Goal: Communication & Community: Answer question/provide support

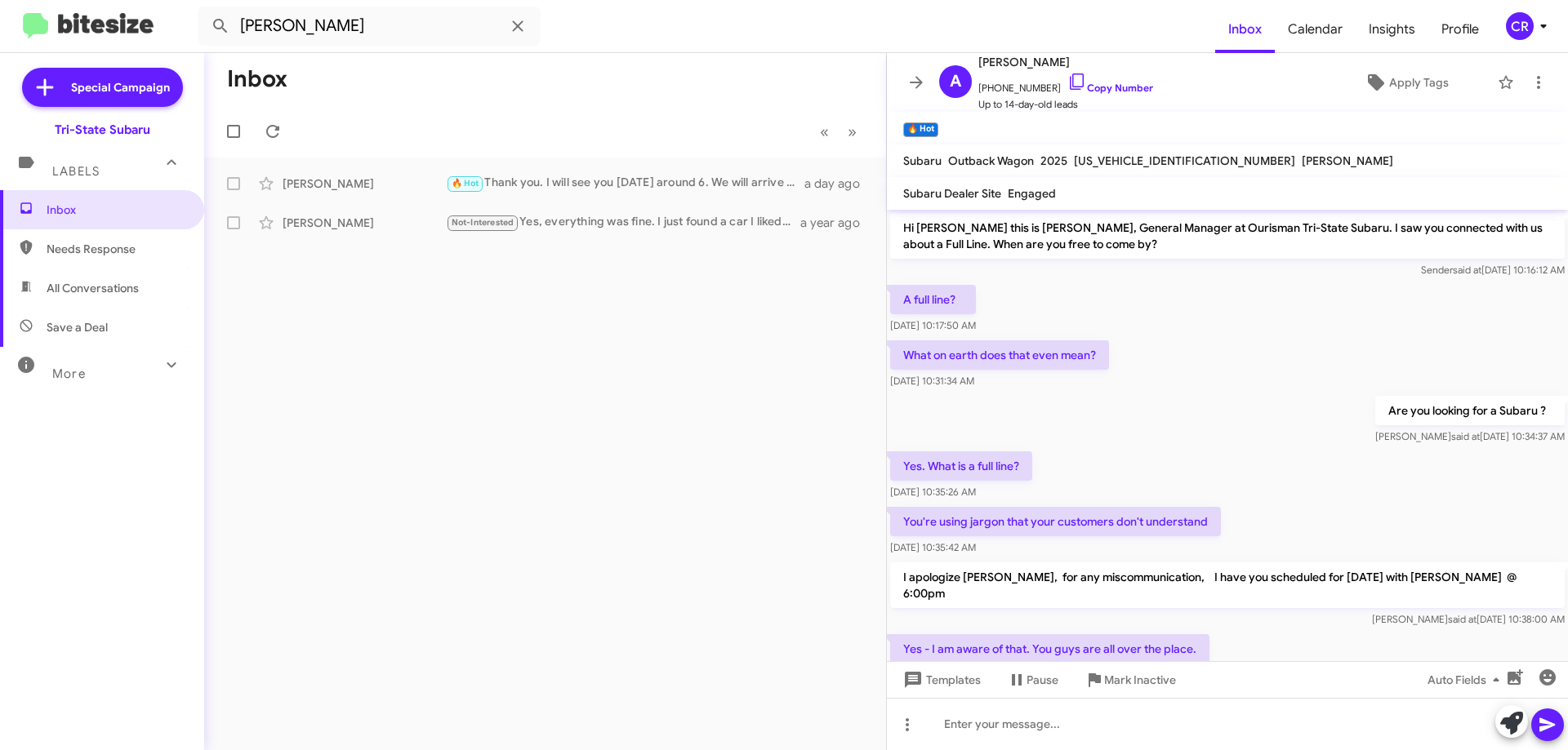
scroll to position [62, 0]
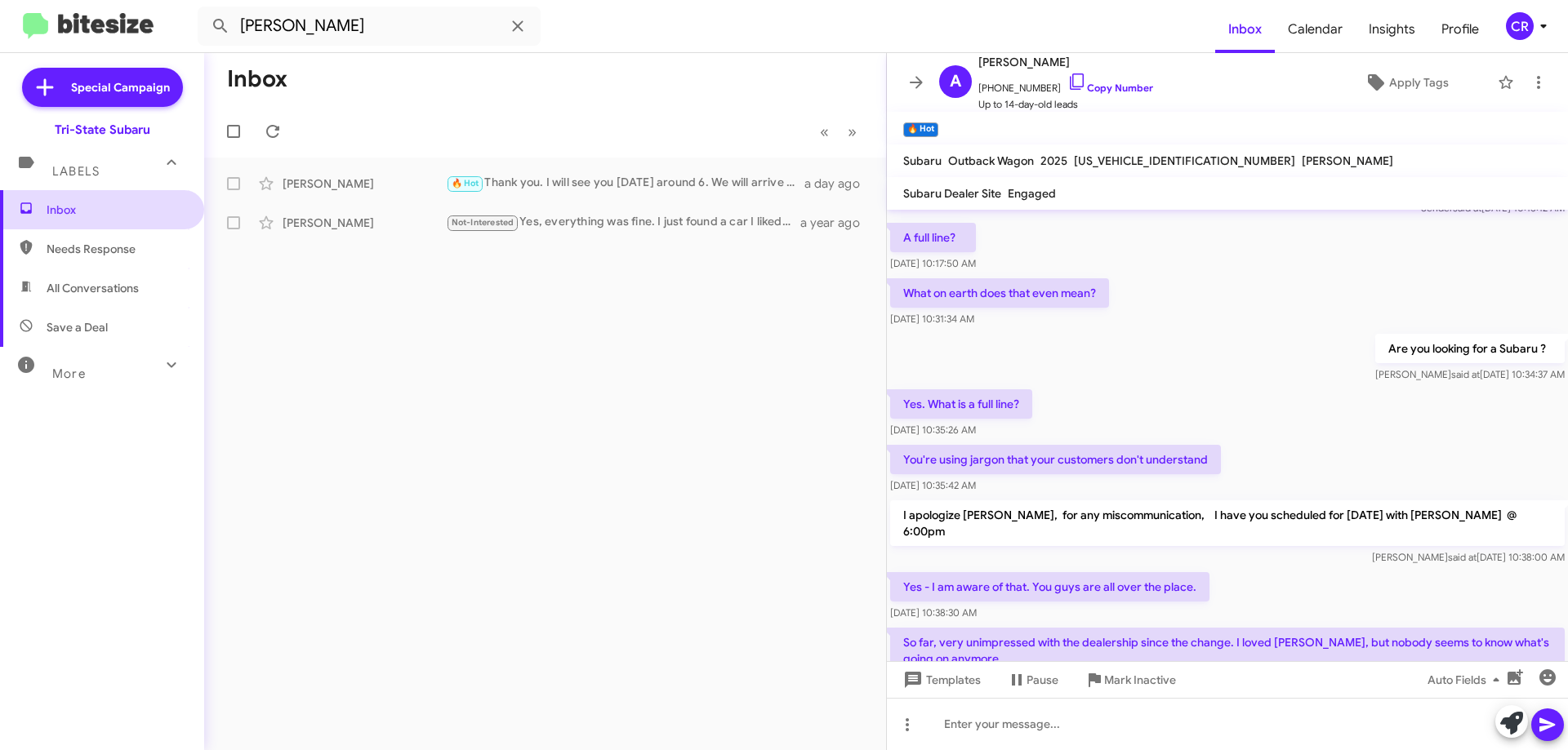
click at [91, 202] on span "Inbox" at bounding box center [116, 210] width 139 height 17
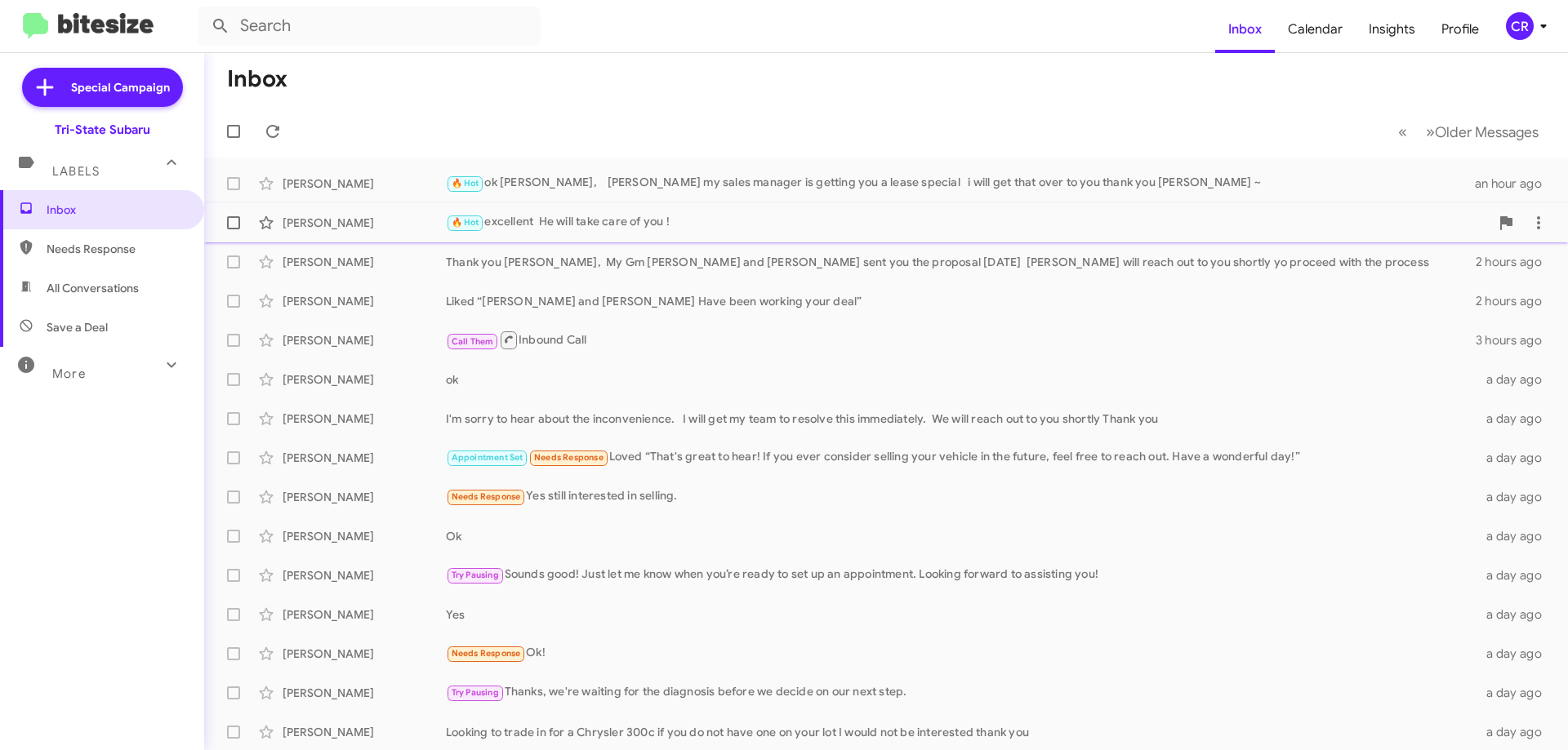
click at [615, 224] on div "🔥 Hot excellent He will take care of you !" at bounding box center [967, 222] width 1043 height 18
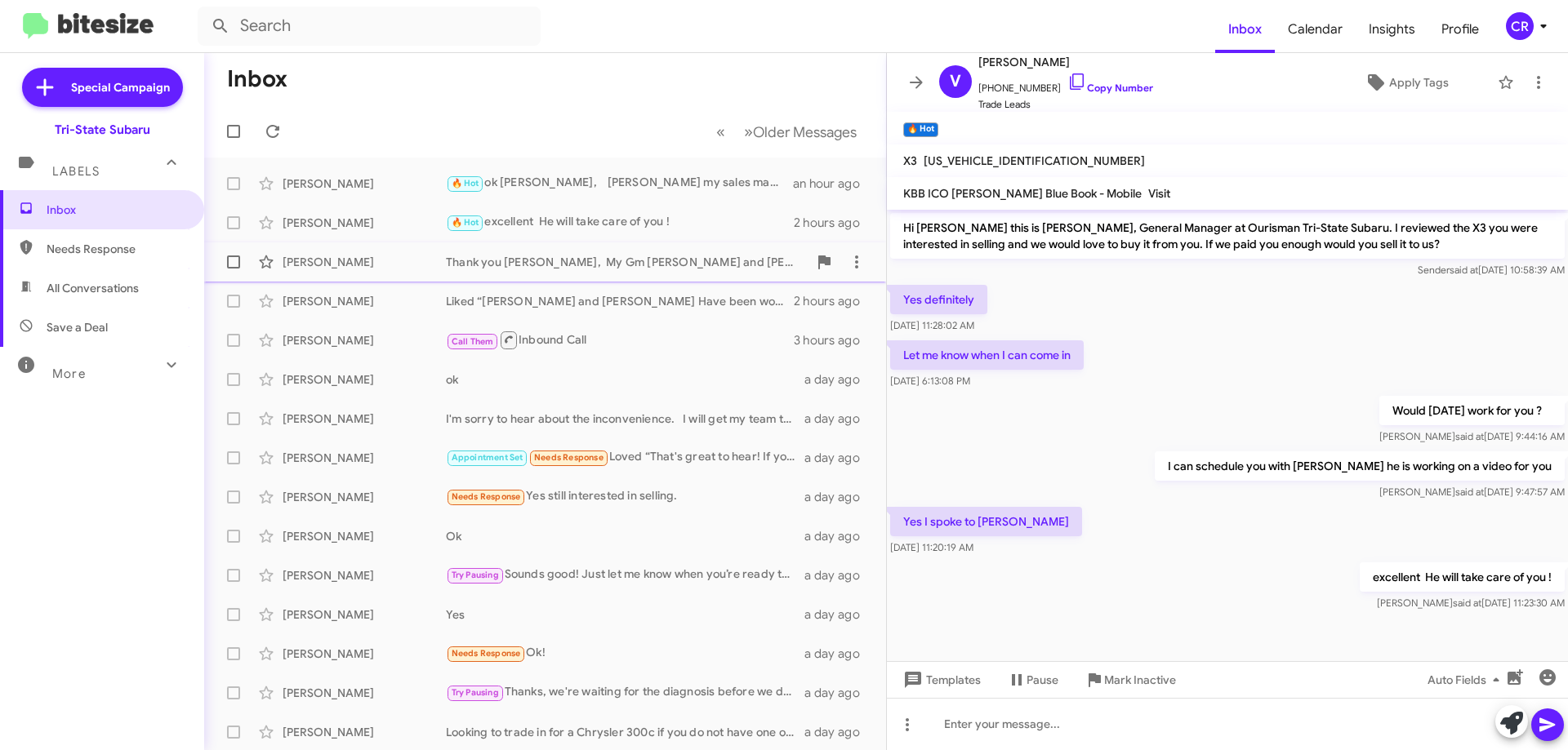
click at [535, 258] on div "Thank you [PERSON_NAME], My Gm [PERSON_NAME] and [PERSON_NAME] sent you the pro…" at bounding box center [626, 261] width 362 height 17
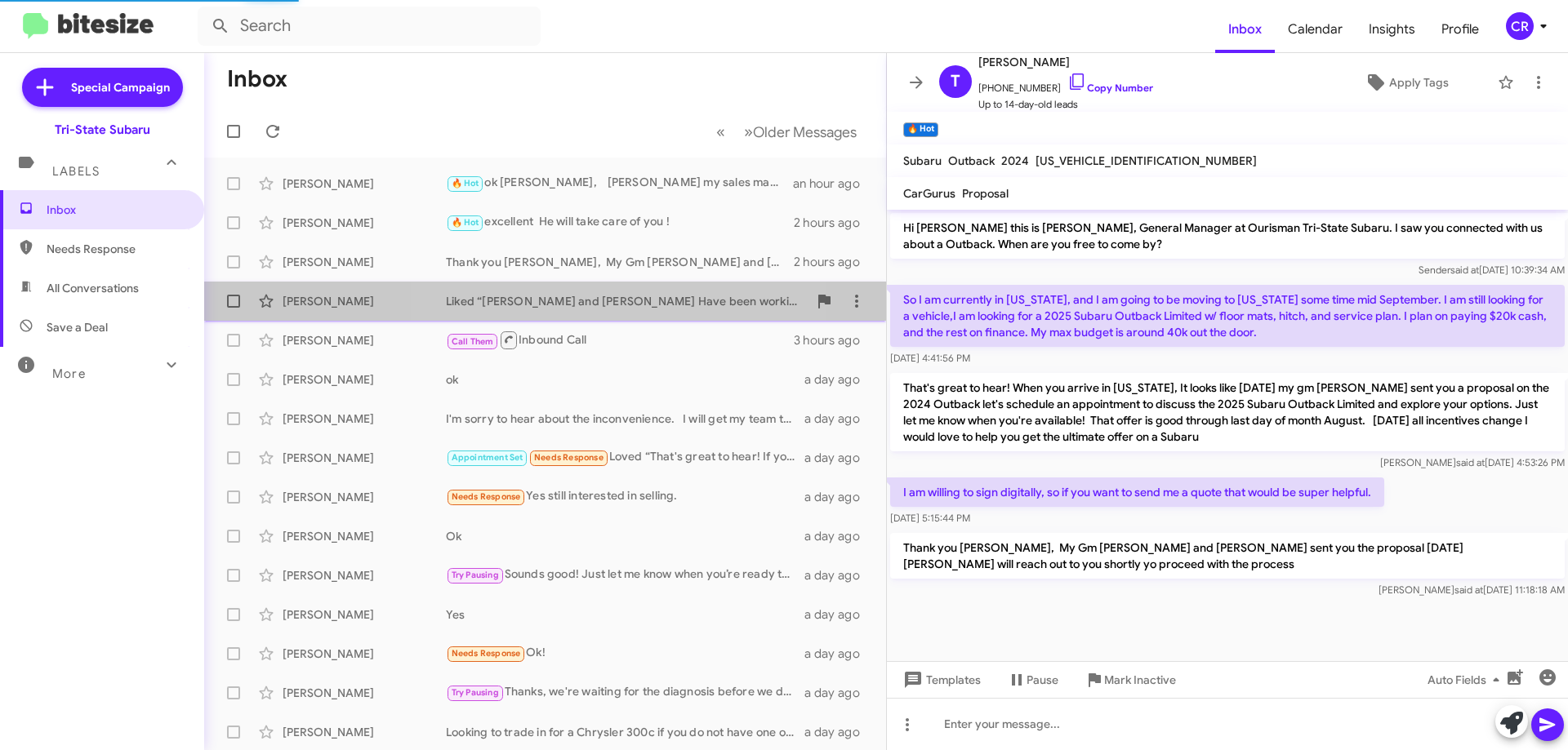
click at [546, 289] on div "[PERSON_NAME] Liked “[PERSON_NAME] and [PERSON_NAME] Have been working your dea…" at bounding box center [545, 301] width 655 height 32
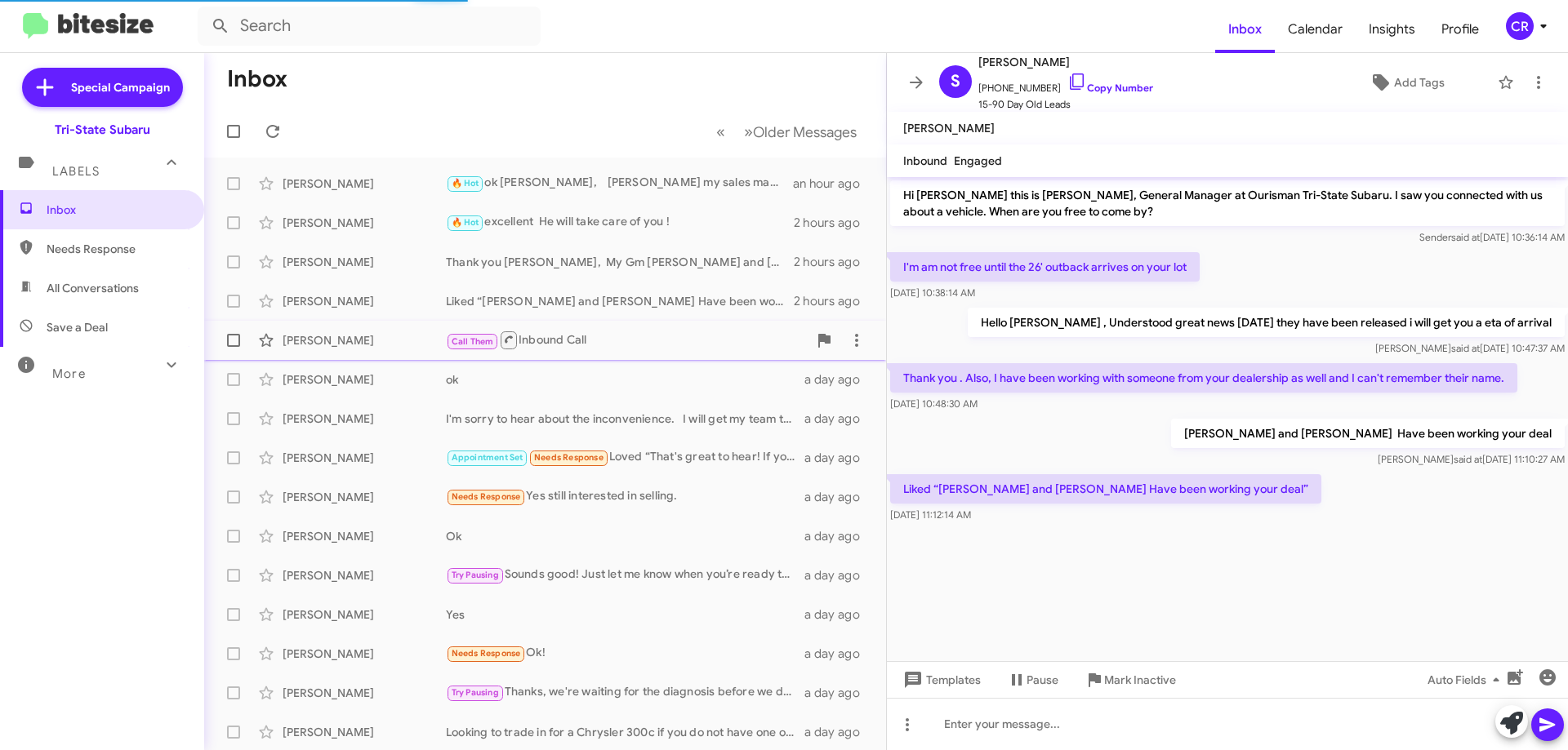
click at [636, 344] on div "Call Them Inbound Call" at bounding box center [626, 339] width 362 height 20
click at [629, 361] on span "[PERSON_NAME] ok a day ago" at bounding box center [545, 379] width 682 height 39
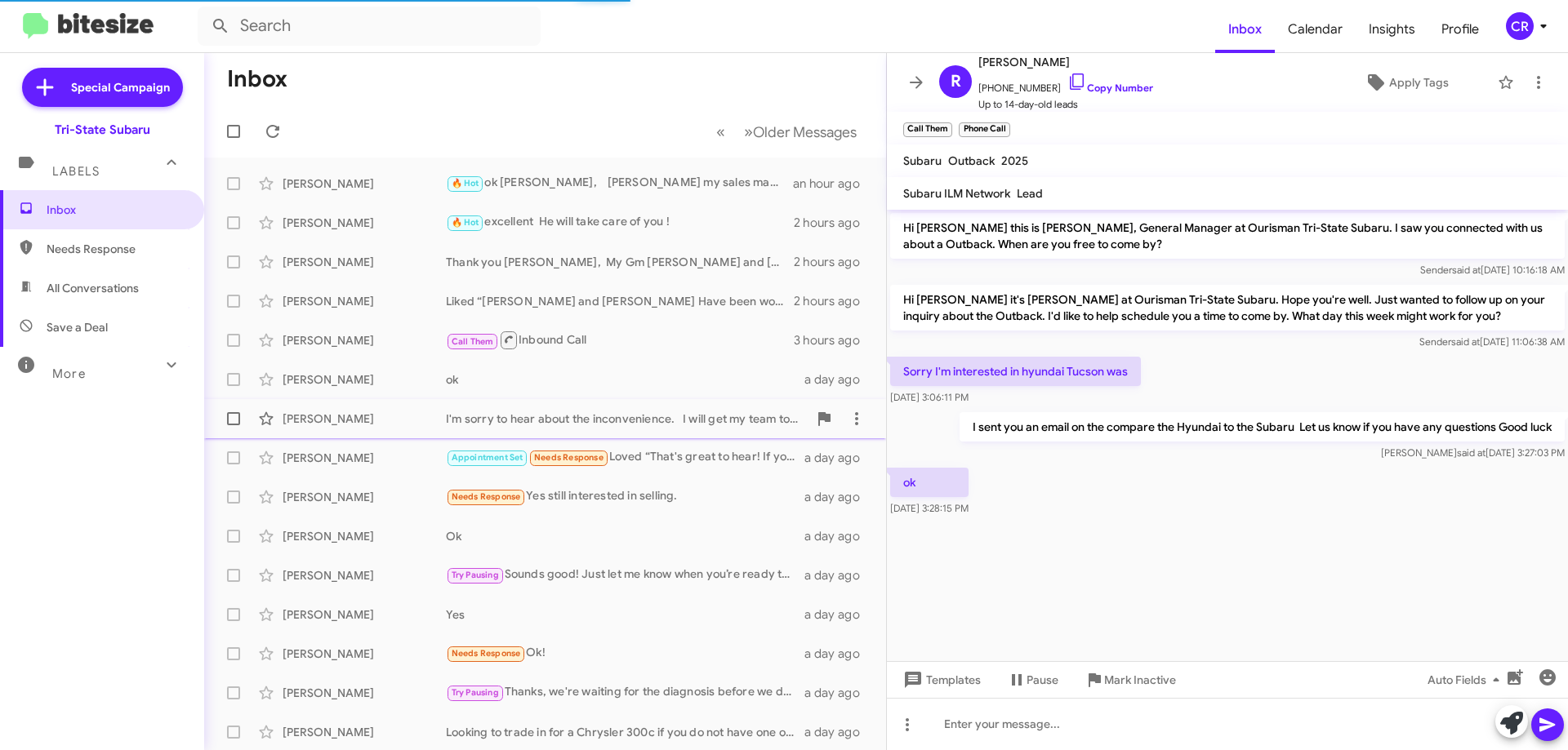
click at [633, 415] on div "I'm sorry to hear about the inconvenience. I will get my team to resolve this i…" at bounding box center [626, 418] width 362 height 17
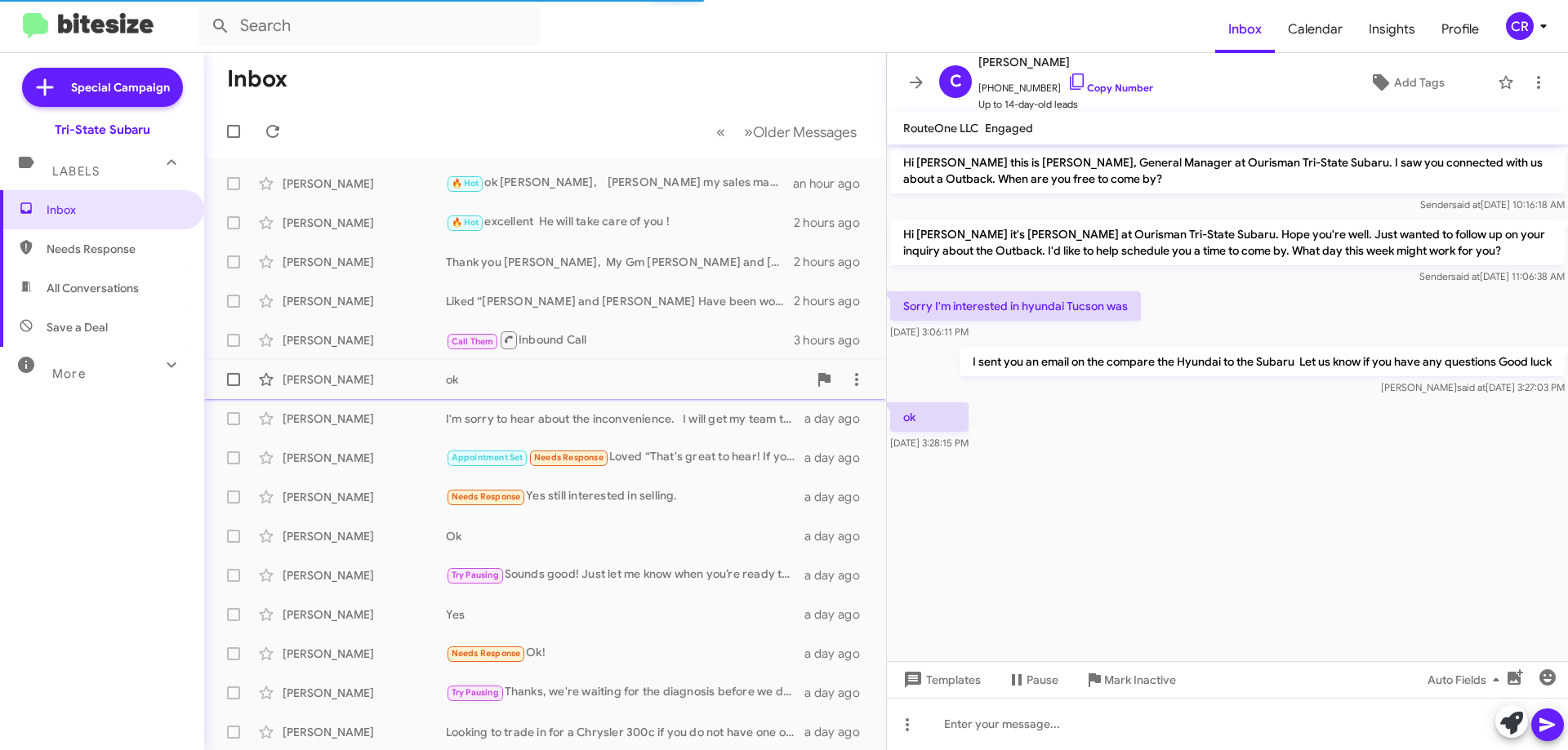
click at [642, 382] on div "ok" at bounding box center [626, 379] width 362 height 17
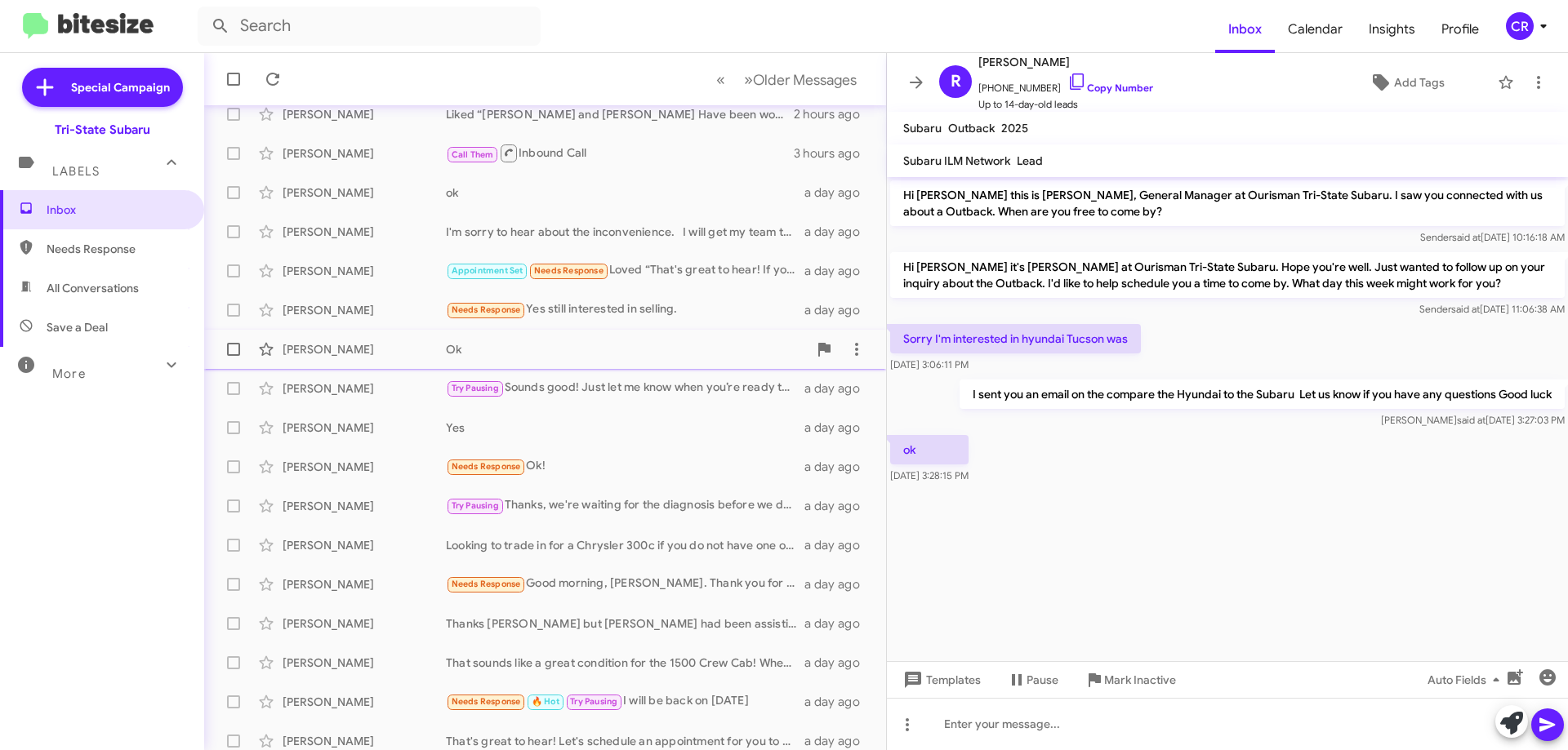
scroll to position [197, 0]
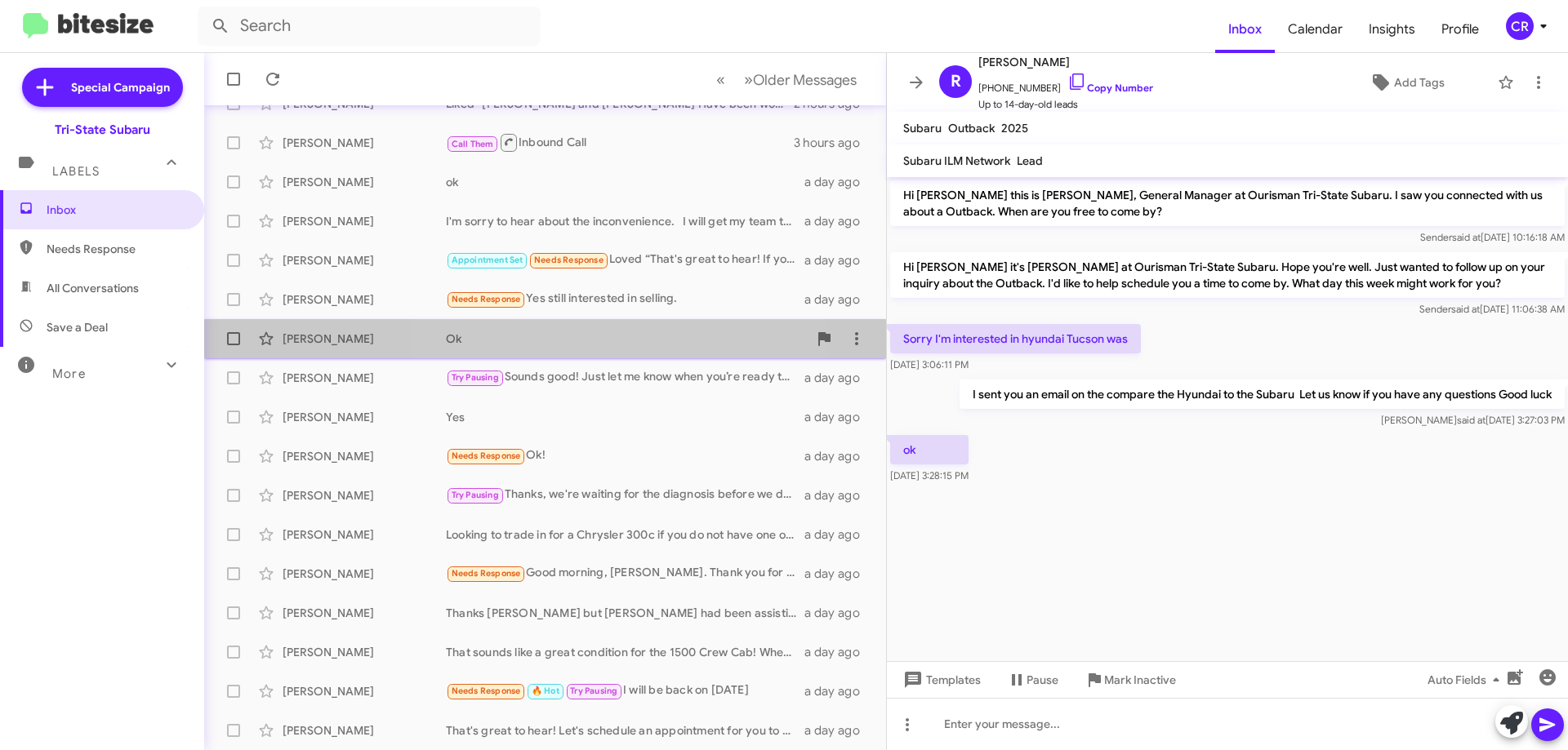
click at [625, 346] on div "[PERSON_NAME] Ok a day ago" at bounding box center [545, 339] width 655 height 32
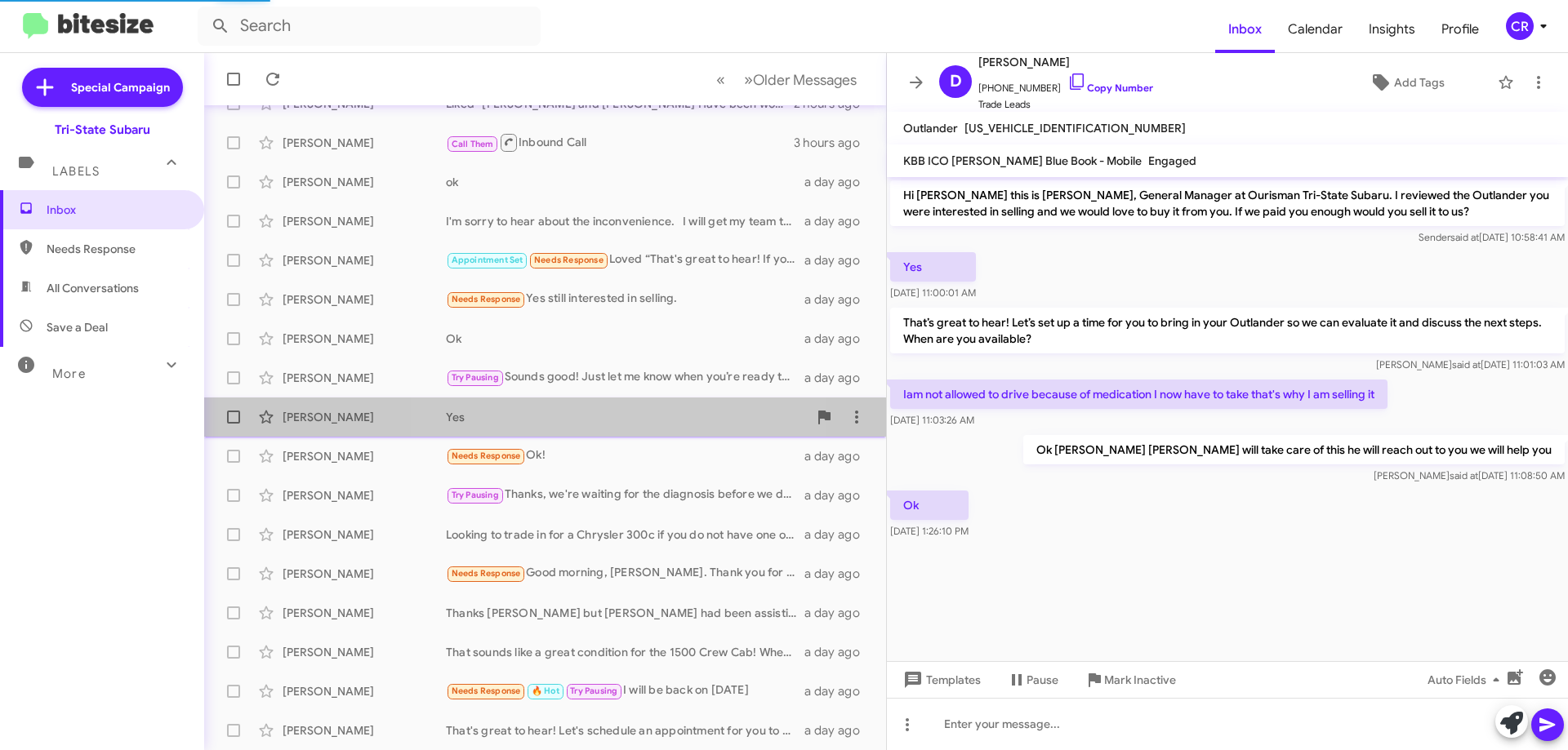
click at [618, 433] on span "[PERSON_NAME] Yes a day ago" at bounding box center [545, 417] width 682 height 39
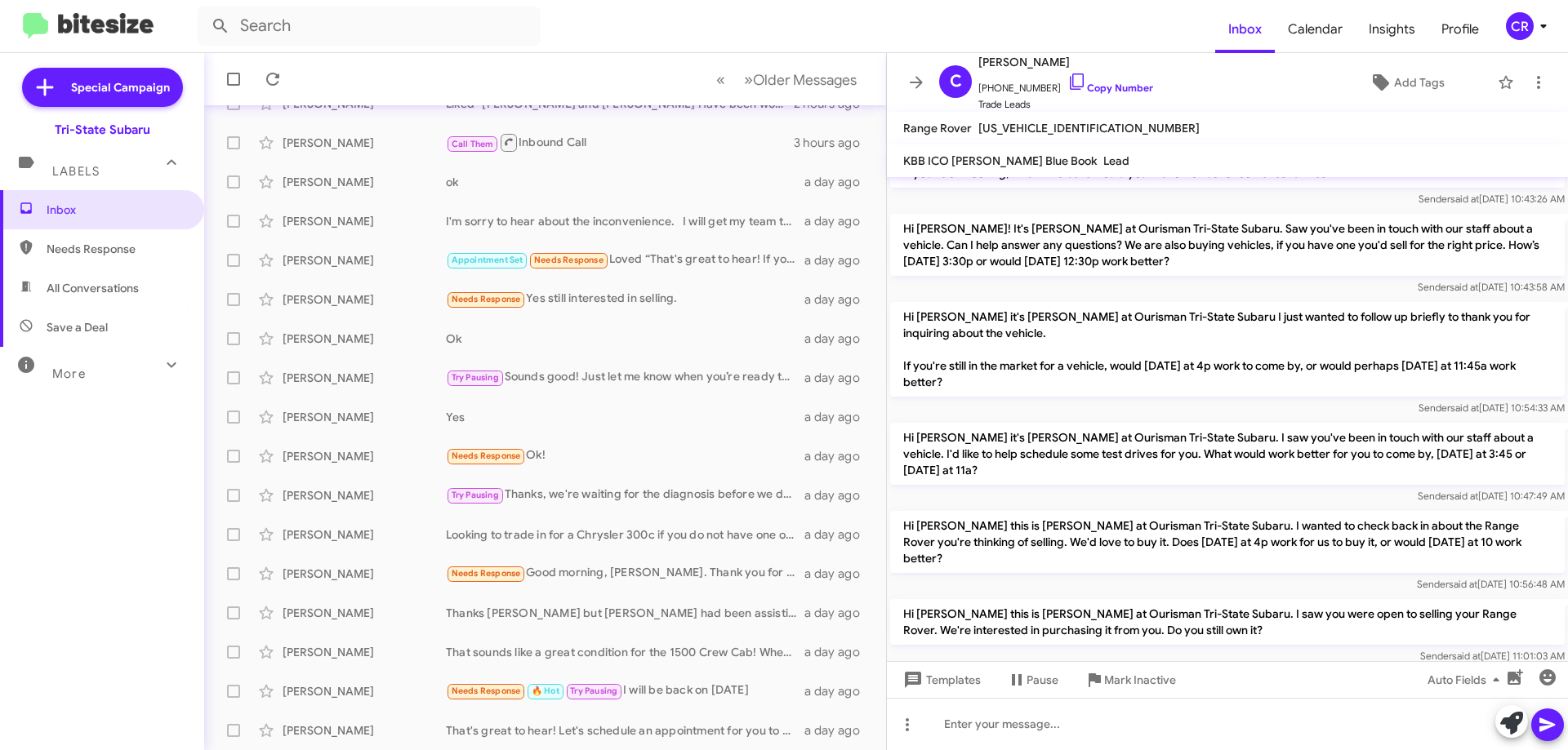
scroll to position [975, 0]
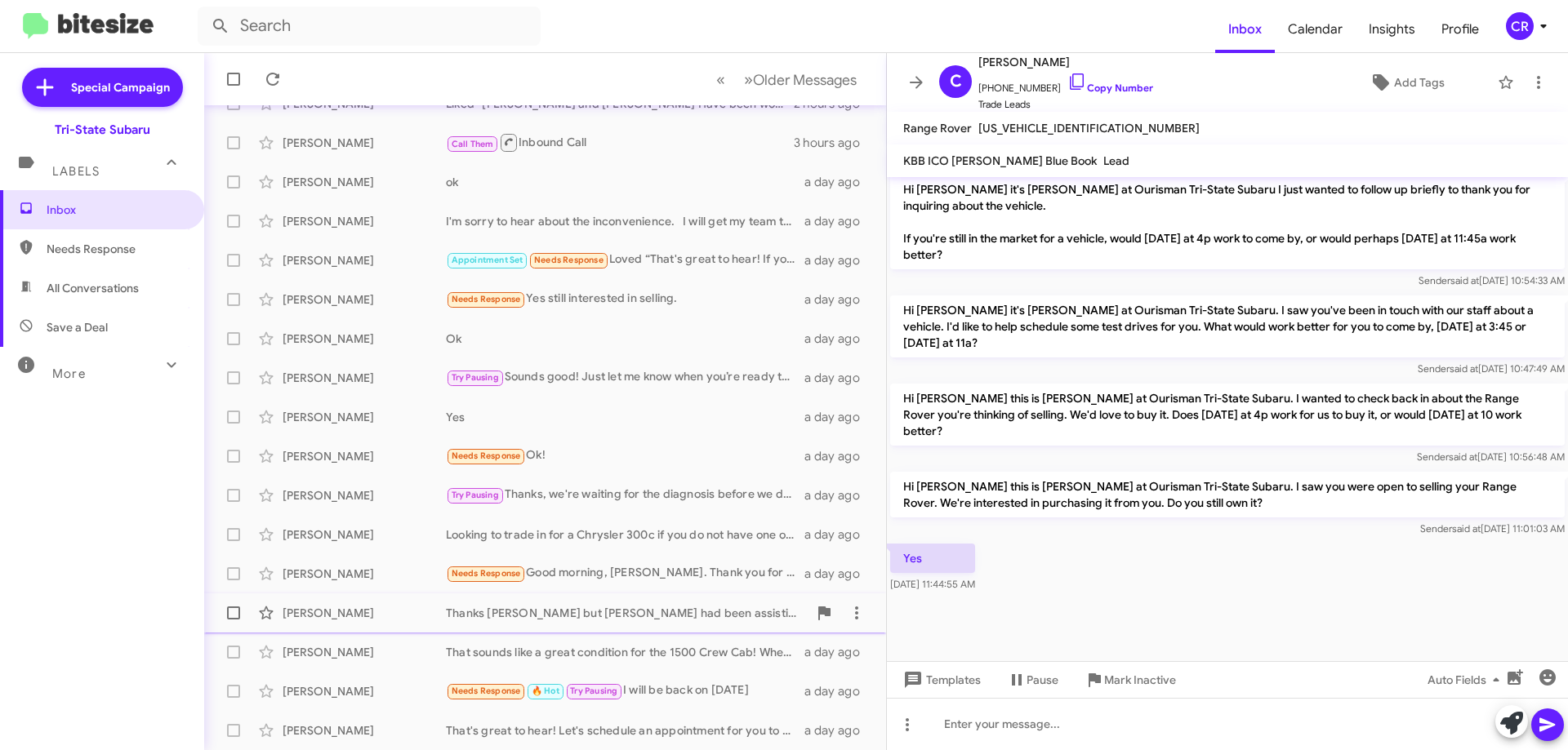
click at [591, 622] on div "[PERSON_NAME] Thanks [PERSON_NAME] but [PERSON_NAME] had been assisting us and …" at bounding box center [545, 612] width 655 height 32
